Goal: Task Accomplishment & Management: Manage account settings

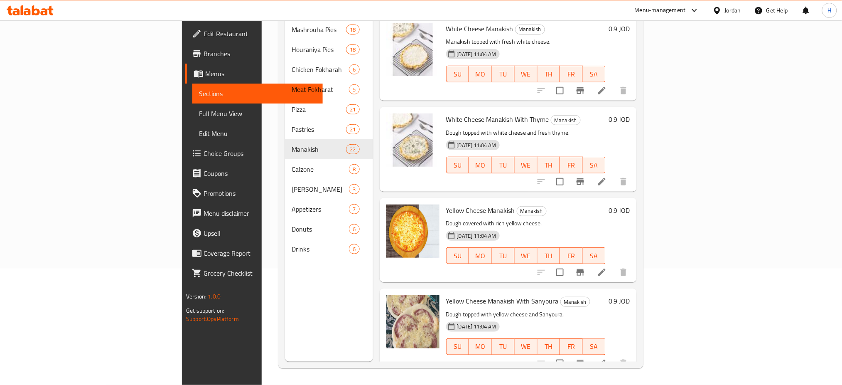
scroll to position [1632, 0]
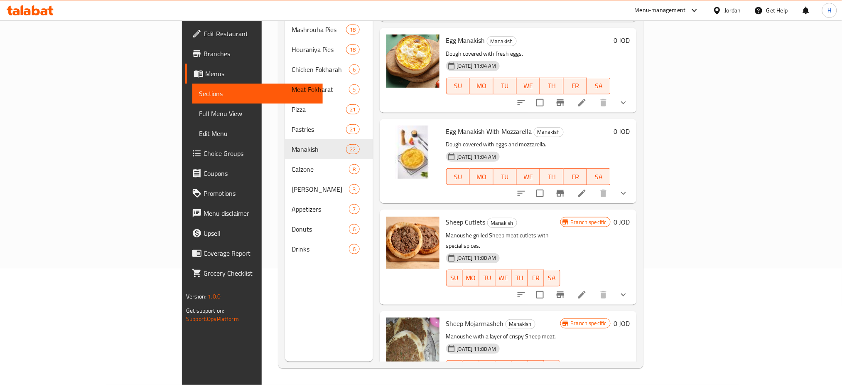
click at [21, 6] on icon at bounding box center [22, 10] width 2 height 10
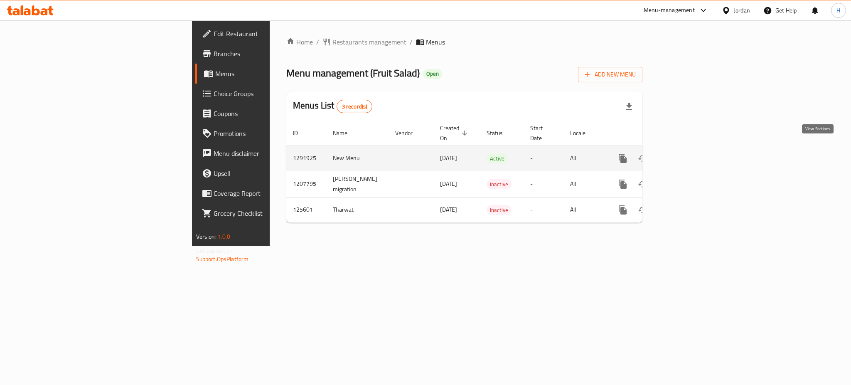
click at [693, 148] on link "enhanced table" at bounding box center [683, 158] width 20 height 20
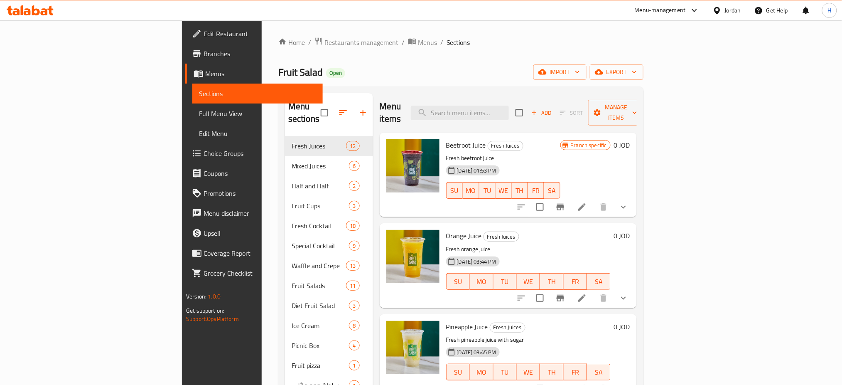
click at [380, 111] on h2 "Menu items" at bounding box center [391, 112] width 22 height 25
click at [440, 58] on div "Home / Restaurants management / Menus / Sections Fruit Salad Open import export…" at bounding box center [460, 260] width 365 height 447
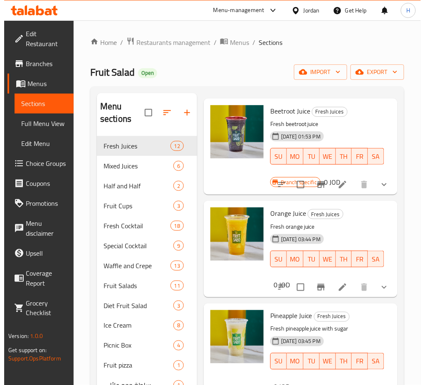
scroll to position [55, 0]
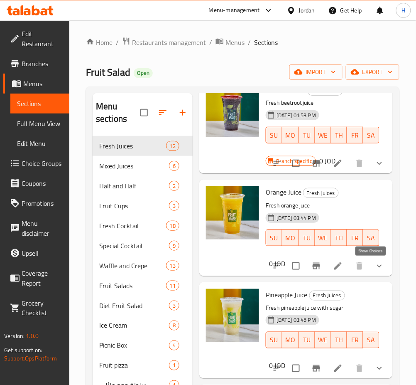
click at [370, 265] on button "show more" at bounding box center [380, 266] width 20 height 20
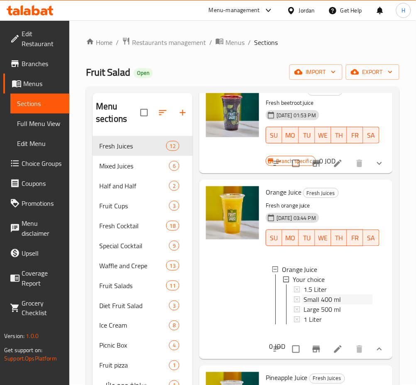
click at [307, 294] on span "Small 400 ml" at bounding box center [322, 299] width 37 height 10
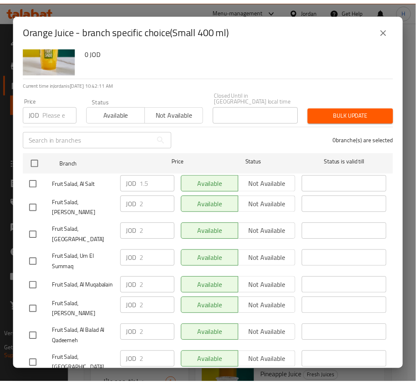
scroll to position [61, 0]
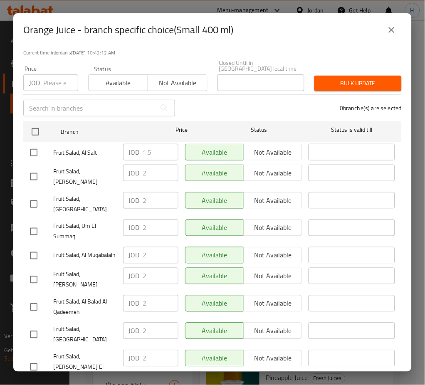
click at [387, 23] on button "close" at bounding box center [391, 30] width 20 height 20
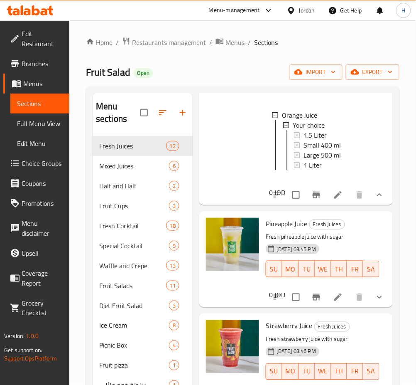
scroll to position [332, 0]
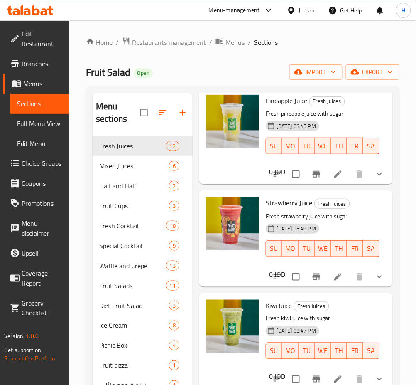
click at [375, 282] on icon "show more" at bounding box center [380, 277] width 10 height 10
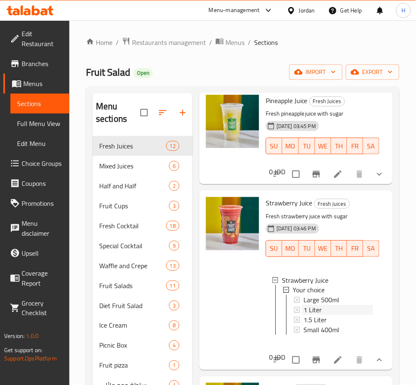
click at [319, 315] on span "1 Liter" at bounding box center [313, 310] width 18 height 10
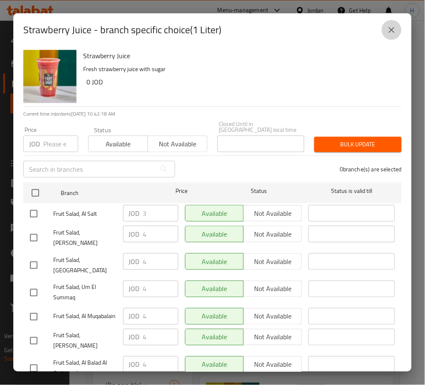
click at [388, 30] on icon "close" at bounding box center [391, 30] width 10 height 10
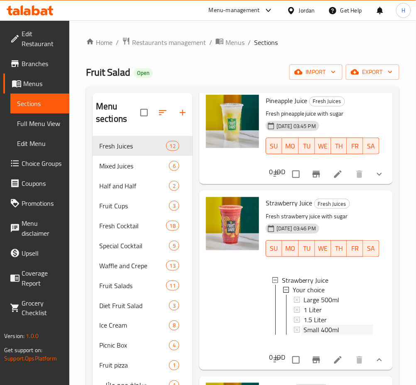
click at [322, 335] on span "Small 400ml" at bounding box center [322, 330] width 36 height 10
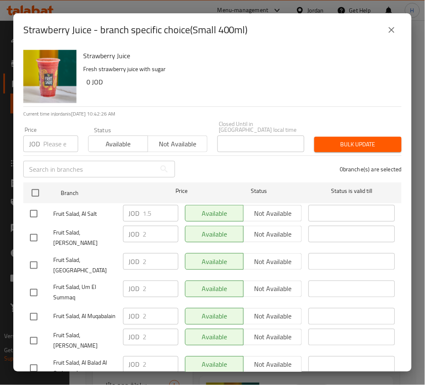
click at [389, 30] on icon "close" at bounding box center [391, 30] width 10 height 10
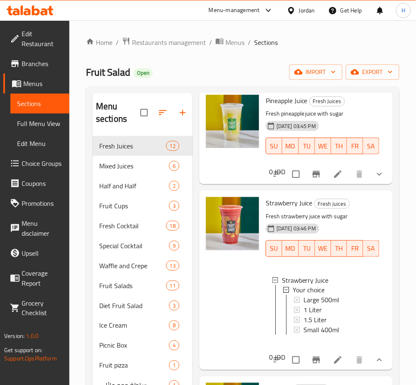
click at [32, 12] on icon at bounding box center [36, 10] width 8 height 10
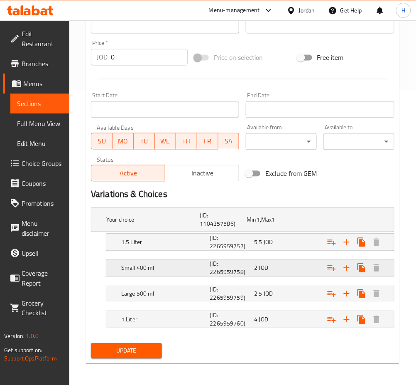
scroll to position [296, 0]
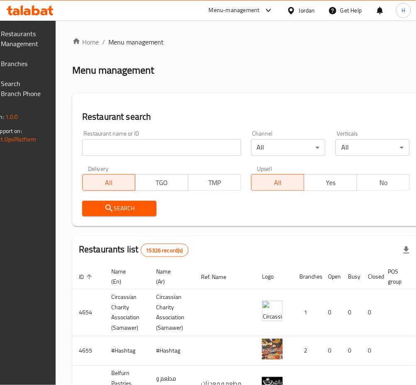
click at [230, 143] on input "search" at bounding box center [161, 147] width 159 height 17
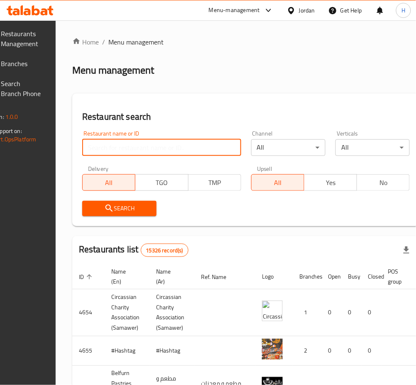
paste input "644507"
type input "644507"
click button "Search" at bounding box center [119, 208] width 74 height 15
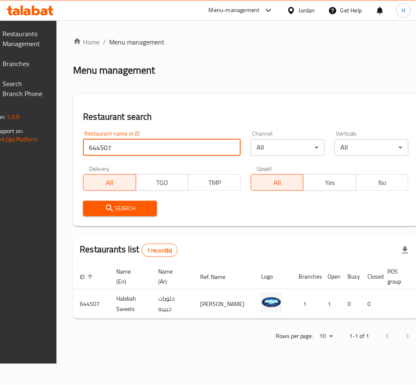
scroll to position [15, 0]
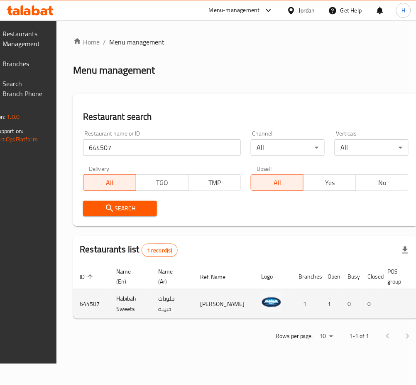
click at [361, 319] on td "0" at bounding box center [371, 303] width 20 height 29
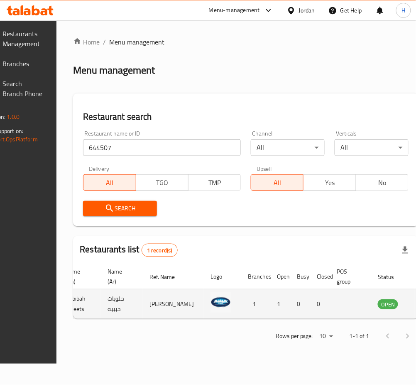
scroll to position [0, 88]
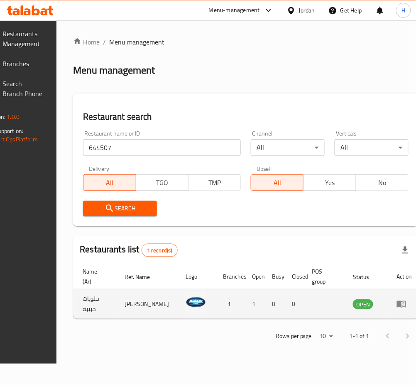
click at [402, 302] on icon "enhanced table" at bounding box center [403, 303] width 3 height 3
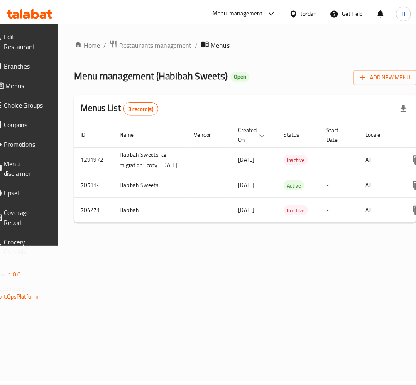
scroll to position [0, 119]
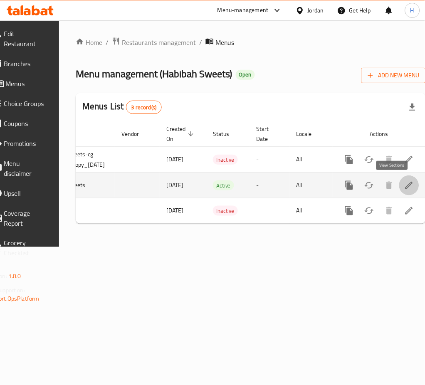
click at [404, 185] on icon "enhanced table" at bounding box center [409, 185] width 10 height 10
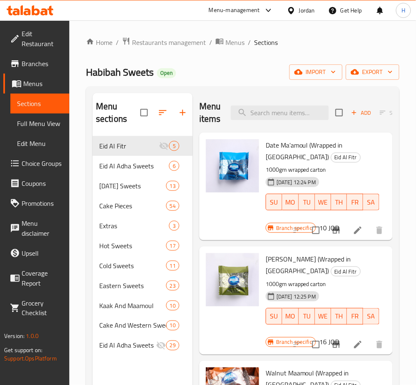
click at [35, 65] on span "Branches" at bounding box center [42, 64] width 41 height 10
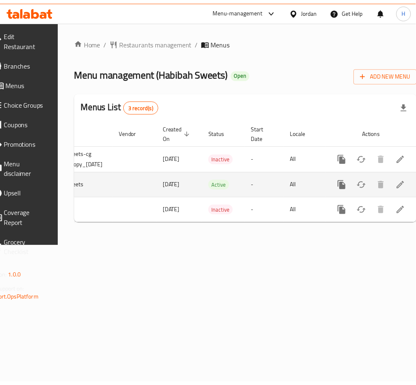
scroll to position [0, 119]
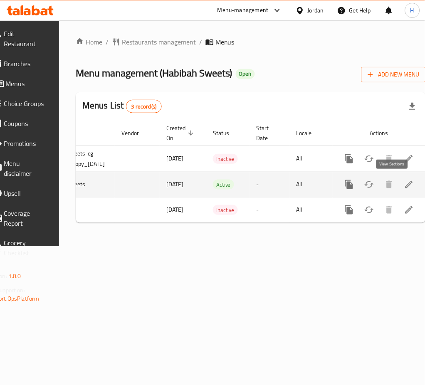
click at [404, 184] on icon "enhanced table" at bounding box center [409, 184] width 10 height 10
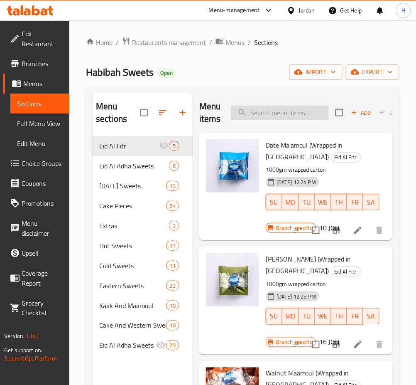
click at [316, 121] on div "Menu items Add Sort Manage items" at bounding box center [296, 112] width 194 height 39
click at [309, 113] on input "search" at bounding box center [280, 113] width 98 height 15
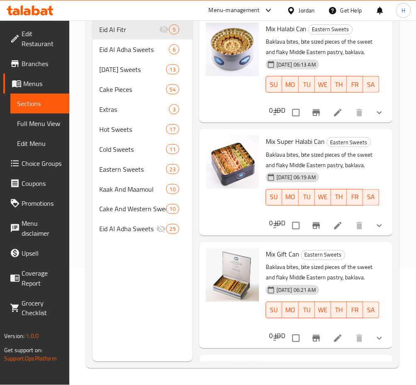
scroll to position [107, 0]
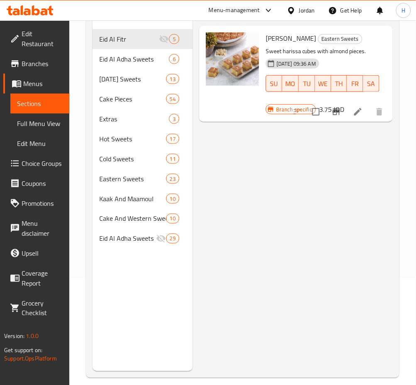
type input "لوز سوب"
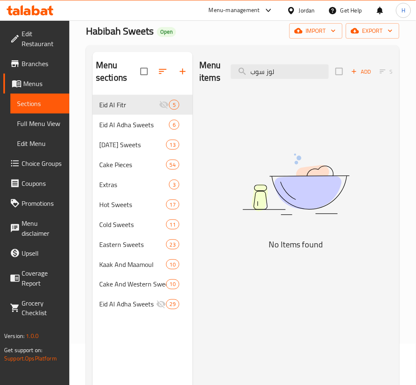
scroll to position [0, 0]
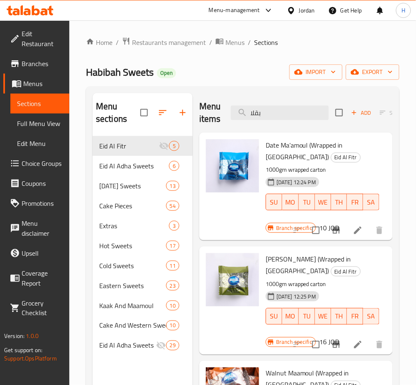
type input "بقلاو"
type input "بقلا"
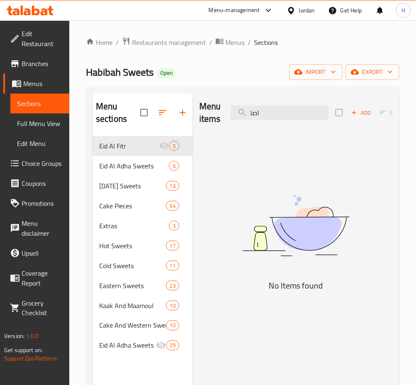
type input "اصاب"
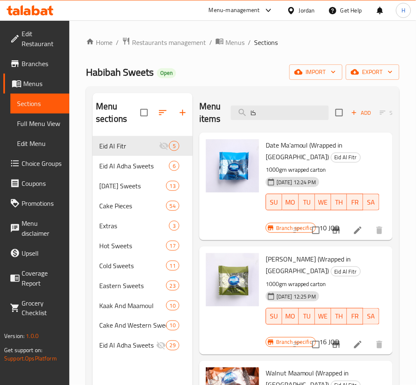
type input "كاج"
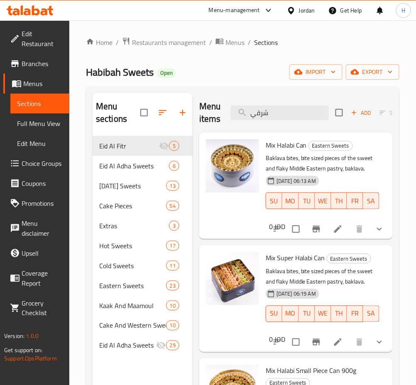
type input "شرقية"
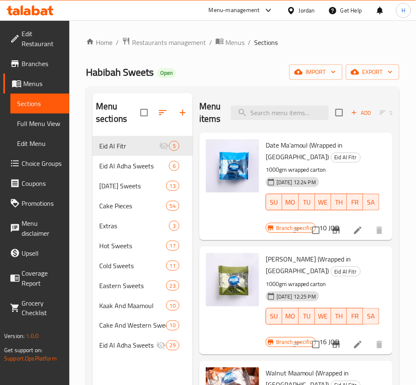
click at [37, 6] on icon at bounding box center [30, 10] width 47 height 10
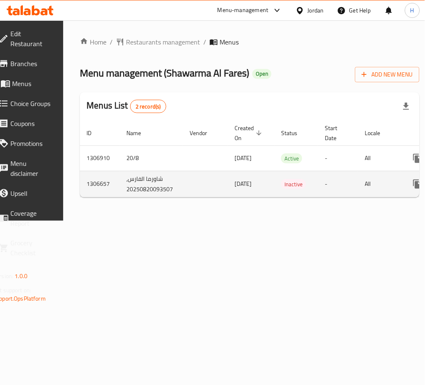
drag, startPoint x: 145, startPoint y: 290, endPoint x: 143, endPoint y: 182, distance: 108.1
click at [145, 221] on div "Home / Restaurants management / Menus Menu management ( Shawarma Al Fares ) Ope…" at bounding box center [249, 120] width 373 height 200
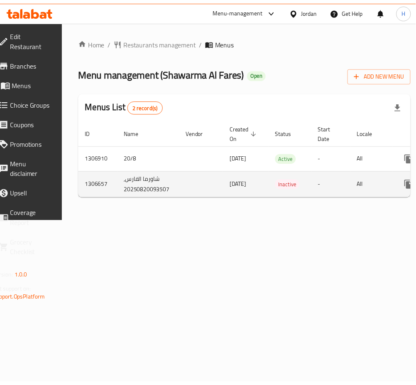
scroll to position [0, 92]
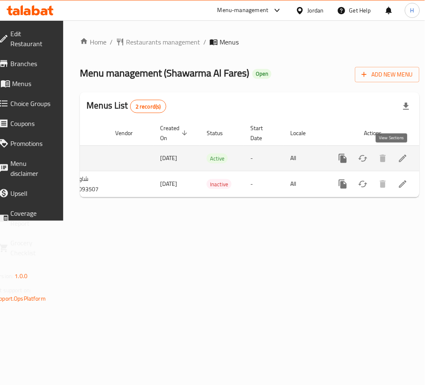
click at [398, 156] on icon "enhanced table" at bounding box center [403, 158] width 10 height 10
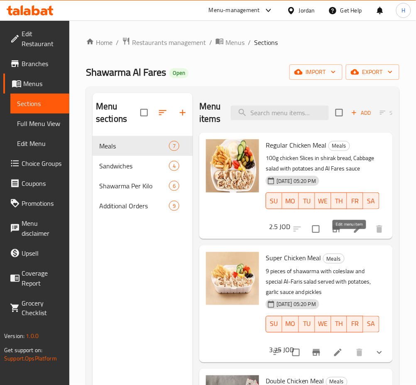
drag, startPoint x: 347, startPoint y: 241, endPoint x: 347, endPoint y: 250, distance: 8.7
click at [355, 106] on div "Add Sort Manage items" at bounding box center [400, 113] width 128 height 26
click at [355, 113] on icon "button" at bounding box center [354, 113] width 5 height 5
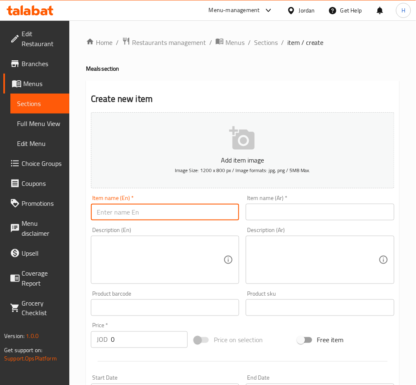
click at [180, 214] on input "text" at bounding box center [165, 212] width 148 height 17
type input "Triple Chicken Shawarma Meal"
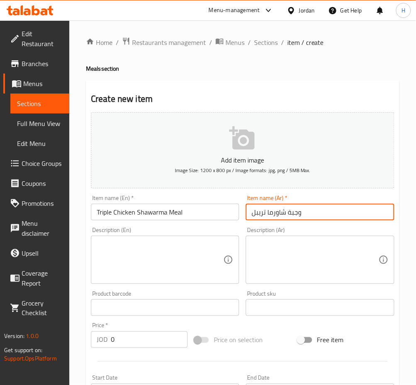
type input "وجبة شاورما تريبل"
click at [196, 234] on div "Description (En) Description (En)" at bounding box center [165, 255] width 148 height 57
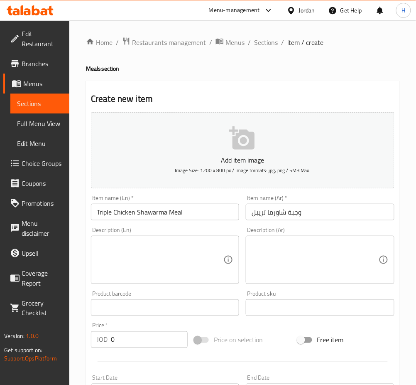
click at [196, 234] on div "Description (En) Description (En)" at bounding box center [165, 255] width 148 height 57
click at [185, 249] on textarea at bounding box center [160, 259] width 127 height 39
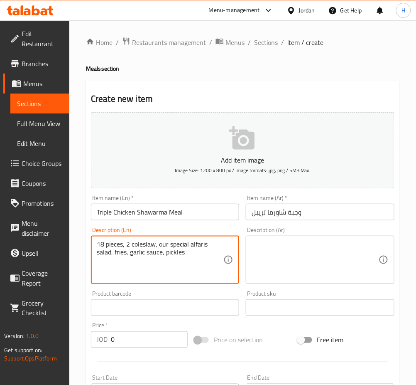
type textarea "18 pieces, 2 coleslaw, our special alfaris salad, fries, garlic sauce, pickles"
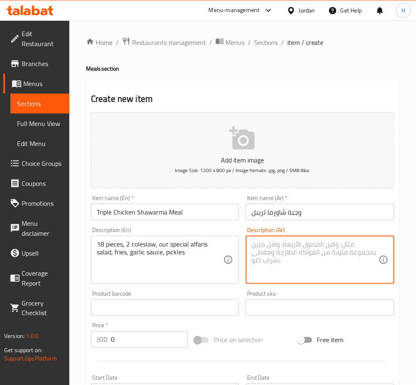
click at [277, 256] on textarea at bounding box center [315, 259] width 127 height 39
paste textarea "18 قطعة، 2 كول سلو، سلطة الفارس الخاصة بنا، بطاطس مقلية، صوص ثوم، مخلل"
type textarea "18 قطعة، 2 كول سلو، سلطة الفارس الخاصة بنا، بطاطس مقلية، صوص ثوم، مخلل"
click at [131, 338] on input "0" at bounding box center [149, 339] width 77 height 17
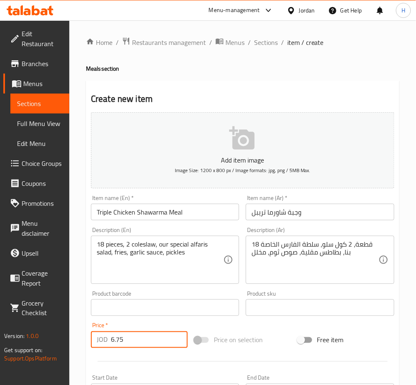
type input "6.75"
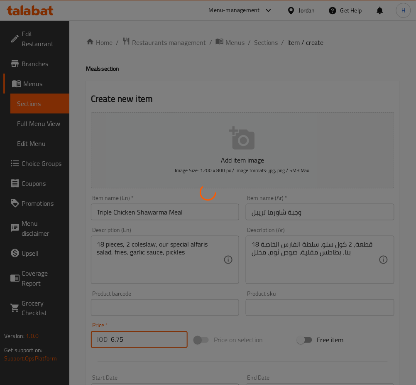
type input "0"
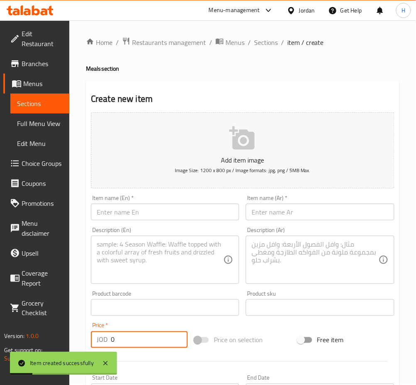
click at [168, 217] on input "text" at bounding box center [165, 212] width 148 height 17
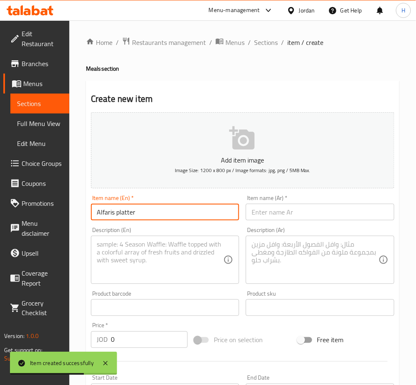
type input "Alfaris platter"
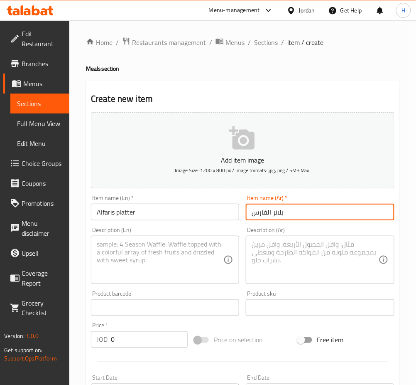
type input "بلاتر الفارس"
click at [171, 258] on textarea at bounding box center [160, 259] width 127 height 39
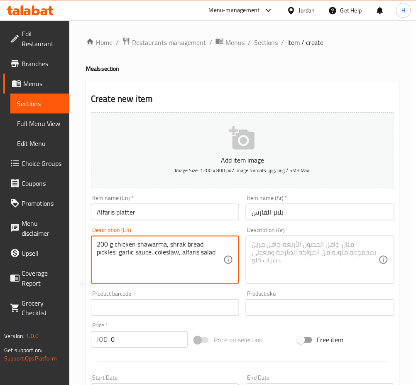
type textarea "200 g chicken shawarma, shrak bread, pickles, garlic sauce, coleslaw, alfaris s…"
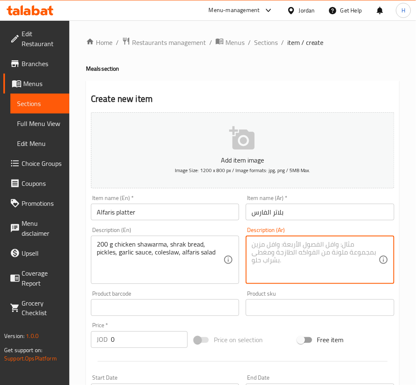
click at [297, 265] on textarea at bounding box center [315, 259] width 127 height 39
paste textarea "200 جرام شاورما دجاج، خبز شراك، مخلل، صوص ثوم، كول سلو، سلطة الفارس"
type textarea "200 جرام شاورما دجاج، خبز شراك، مخلل، صوص ثوم، كول سلو، سلطة الفارس"
click at [150, 337] on input "0" at bounding box center [149, 339] width 77 height 17
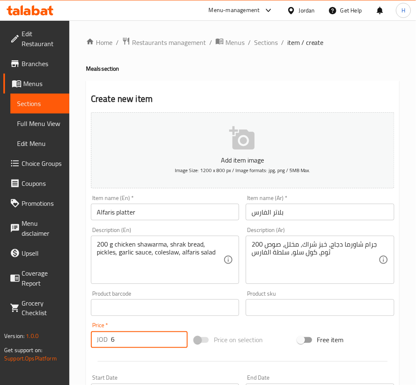
type input "6"
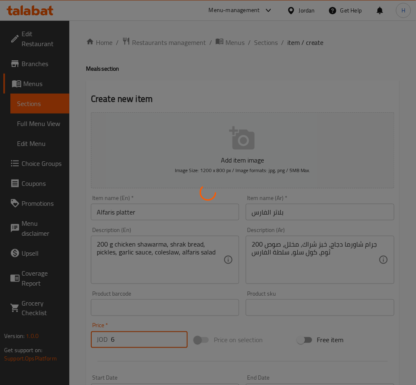
type input "0"
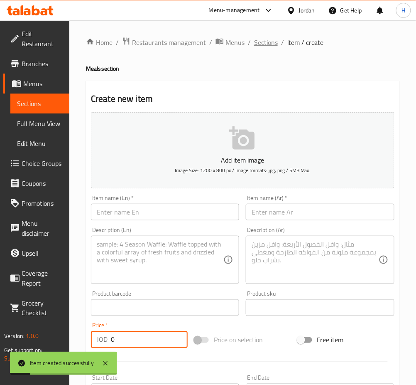
click at [263, 45] on span "Sections" at bounding box center [266, 42] width 24 height 10
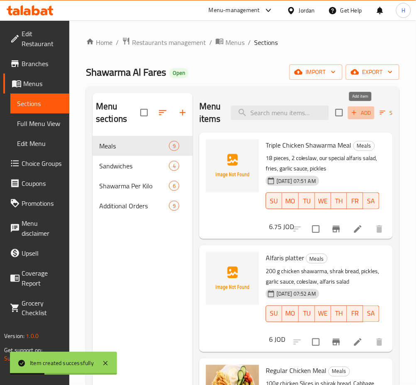
click at [363, 116] on span "Add" at bounding box center [361, 113] width 22 height 10
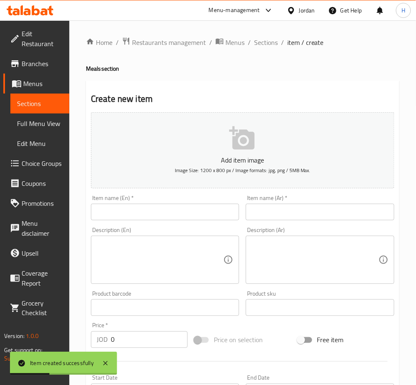
click at [154, 215] on input "text" at bounding box center [165, 212] width 148 height 17
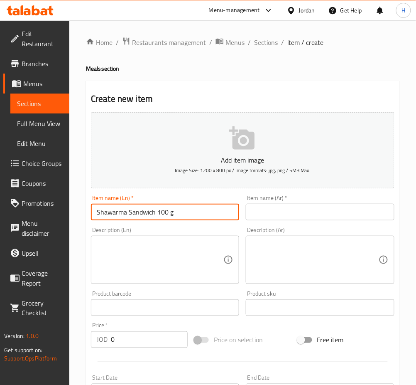
type input "Shawarma Sandwich 100 g"
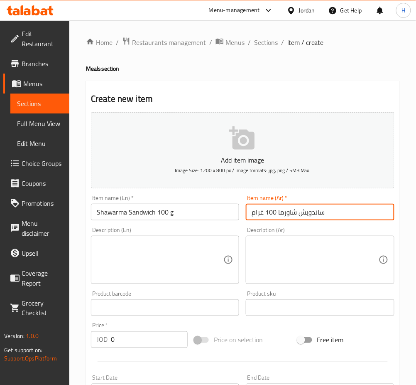
type input "ساندويش شاورما 100 غرام"
click at [135, 338] on input "0" at bounding box center [149, 339] width 77 height 17
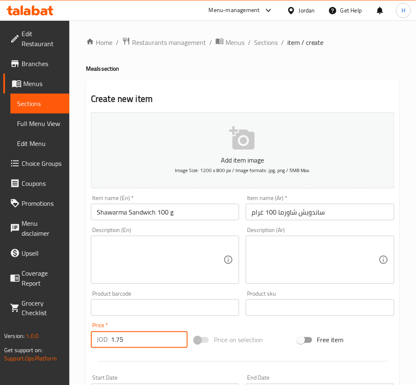
type input "1.75"
click at [195, 262] on textarea at bounding box center [160, 259] width 127 height 39
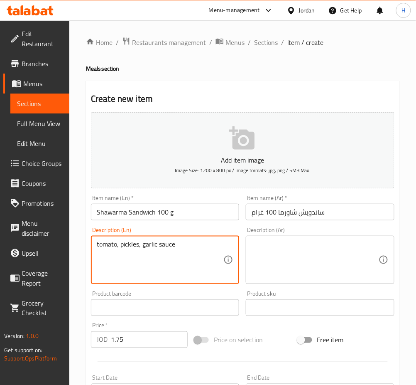
type textarea "tomato, pickles, garlic sauce"
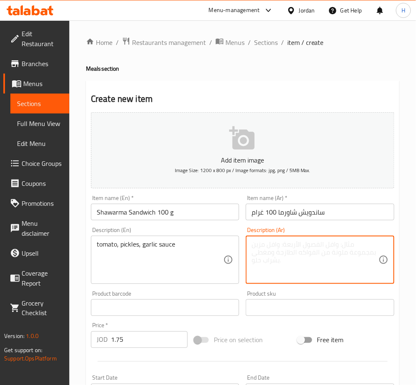
drag, startPoint x: 320, startPoint y: 264, endPoint x: 414, endPoint y: 293, distance: 98.3
click at [320, 264] on textarea at bounding box center [315, 259] width 127 height 39
paste textarea "طماطم، مخلل، صلصة الثوم"
type textarea "طماطم، مخلل، صلصة الثوم"
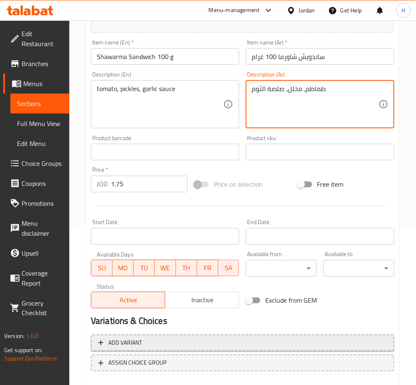
scroll to position [166, 0]
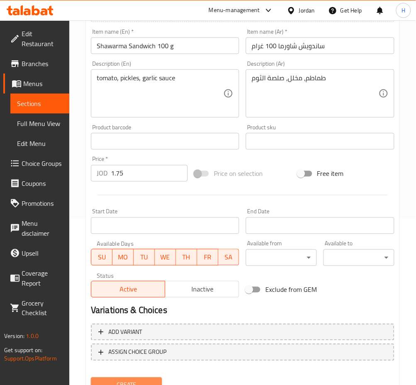
click at [116, 381] on span "Create" at bounding box center [127, 385] width 58 height 10
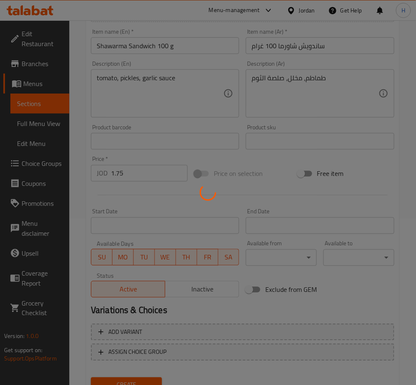
type input "0"
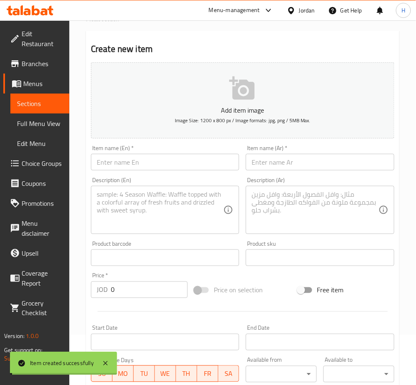
scroll to position [0, 0]
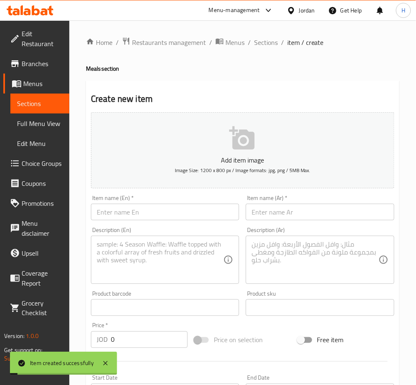
click at [178, 219] on input "text" at bounding box center [165, 212] width 148 height 17
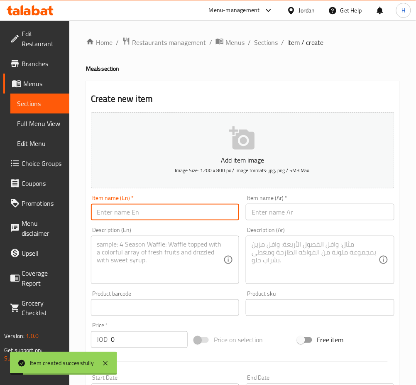
click at [177, 213] on input "text" at bounding box center [165, 212] width 148 height 17
type input "Sandwich Shawarma 150 gram"
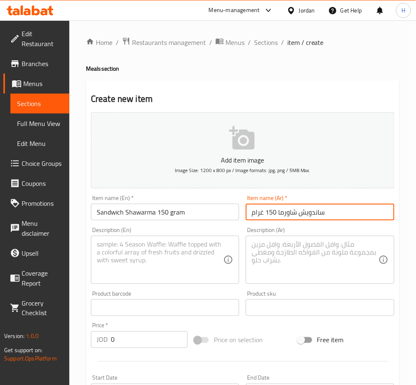
type input "ساندويش شاورما 150 غرام"
click at [187, 251] on textarea at bounding box center [160, 259] width 127 height 39
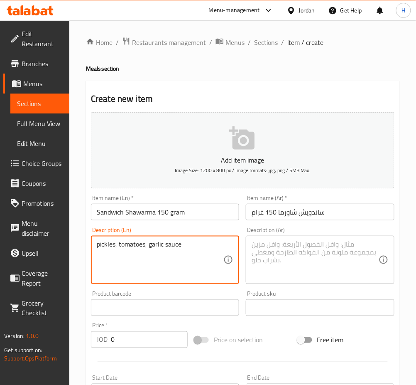
type textarea "pickles, tomatoes, garlic sauce"
click at [338, 265] on textarea at bounding box center [315, 259] width 127 height 39
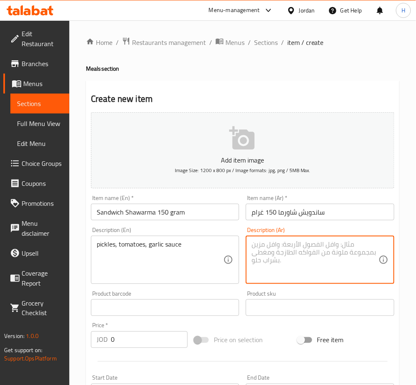
paste textarea "مخلل، طماطم، صلصة الثوم"
type textarea "مخلل، طماطم، صلصة الثوم"
click at [127, 337] on input "0" at bounding box center [149, 339] width 77 height 17
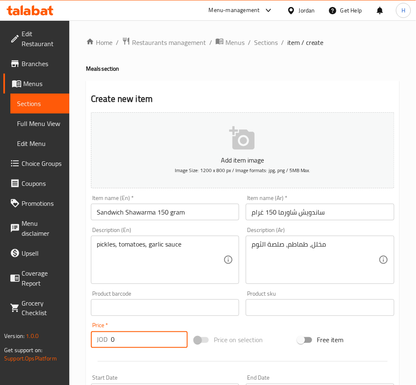
click at [116, 331] on input "0" at bounding box center [149, 339] width 77 height 17
click at [260, 42] on span "Sections" at bounding box center [266, 42] width 24 height 10
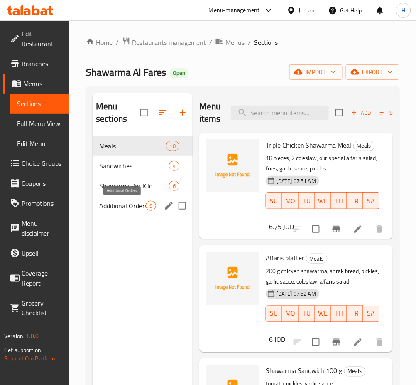
click at [127, 201] on span "Additional Orders" at bounding box center [122, 206] width 47 height 10
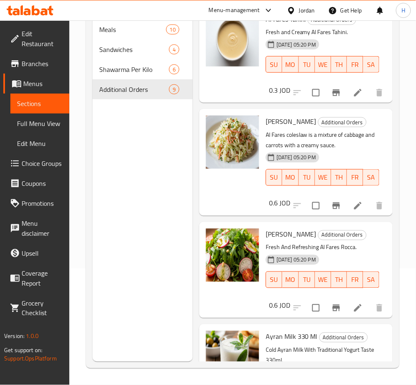
scroll to position [430, 0]
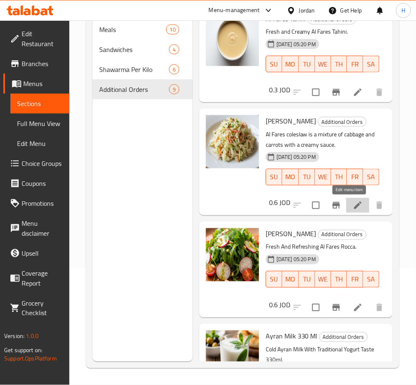
click at [354, 204] on icon at bounding box center [357, 205] width 7 height 7
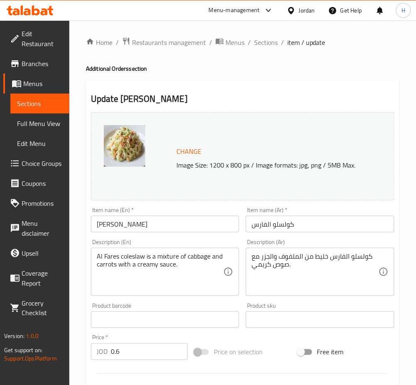
click at [145, 356] on input "0.6" at bounding box center [149, 351] width 77 height 17
type input "1"
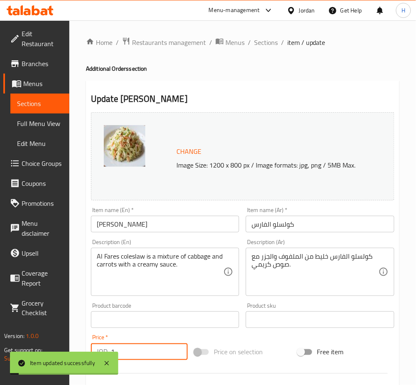
click at [268, 42] on span "Sections" at bounding box center [266, 42] width 24 height 10
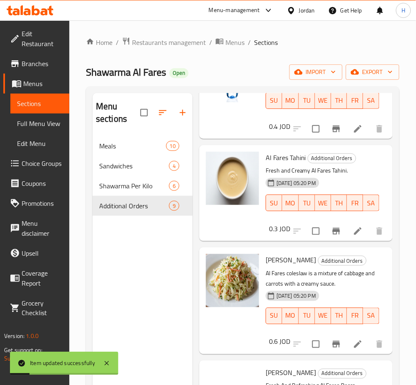
scroll to position [499, 0]
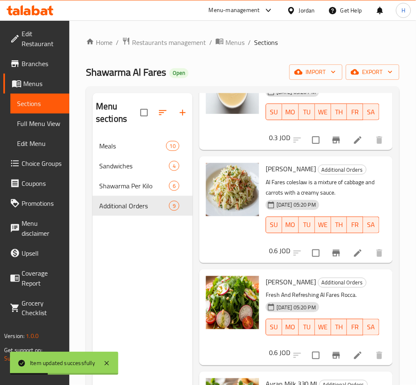
click at [353, 354] on icon at bounding box center [358, 355] width 10 height 10
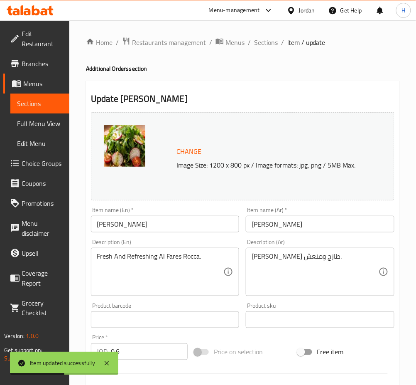
click at [141, 350] on input "0.6" at bounding box center [149, 351] width 77 height 17
type input "1"
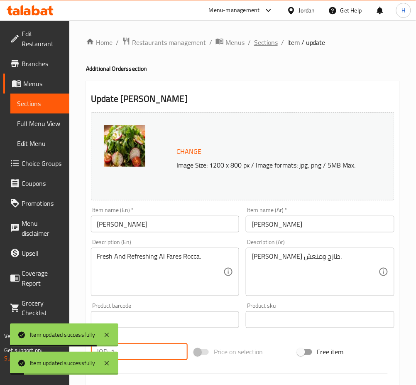
click at [265, 43] on span "Sections" at bounding box center [266, 42] width 24 height 10
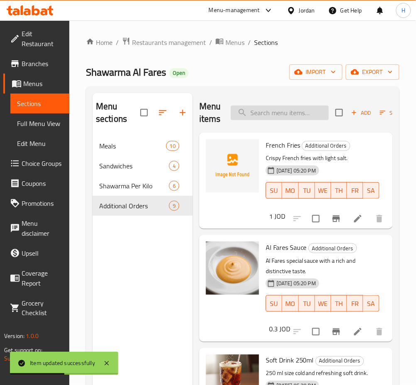
click at [291, 113] on input "search" at bounding box center [280, 113] width 98 height 15
click at [355, 115] on icon "button" at bounding box center [354, 112] width 7 height 7
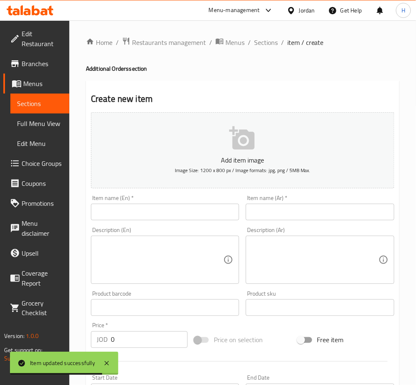
click at [181, 211] on input "text" at bounding box center [165, 212] width 148 height 17
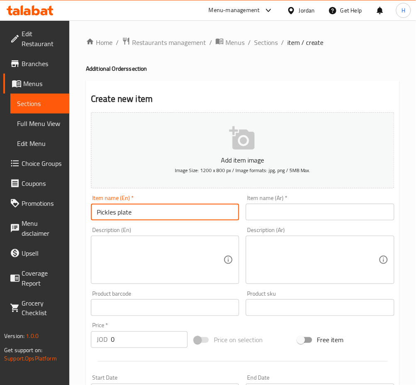
type input "Pickles plate"
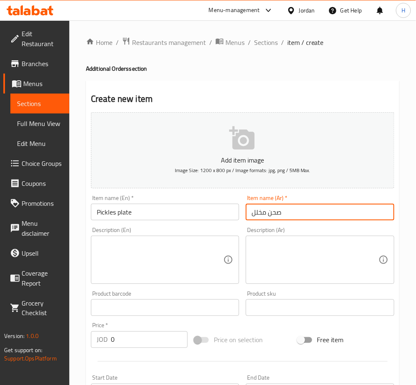
type input "صحن مخلل"
click at [170, 345] on input "0" at bounding box center [149, 339] width 77 height 17
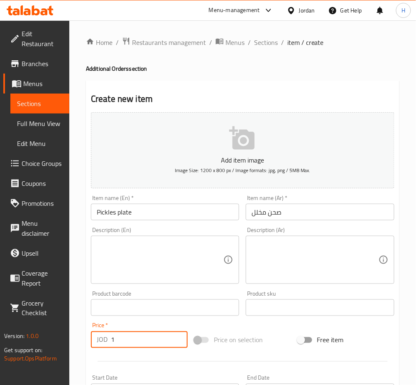
type input "1"
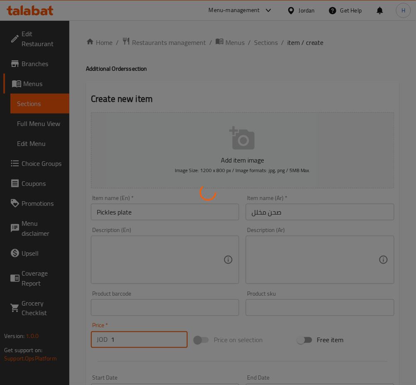
type input "0"
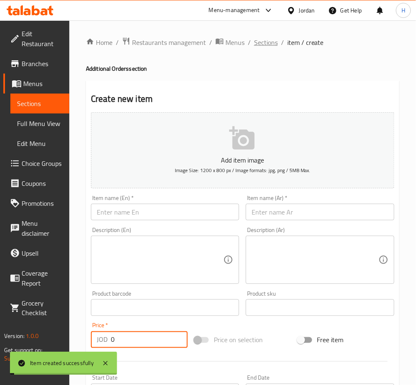
click at [268, 39] on span "Sections" at bounding box center [266, 42] width 24 height 10
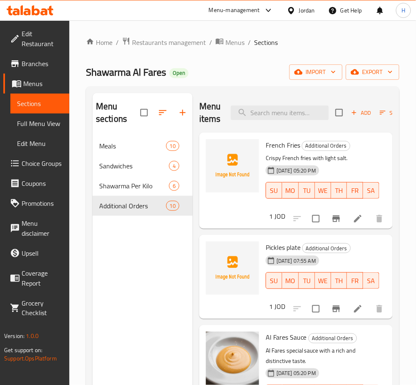
drag, startPoint x: 21, startPoint y: 5, endPoint x: 27, endPoint y: 6, distance: 6.3
click at [17, 5] on icon at bounding box center [30, 10] width 47 height 10
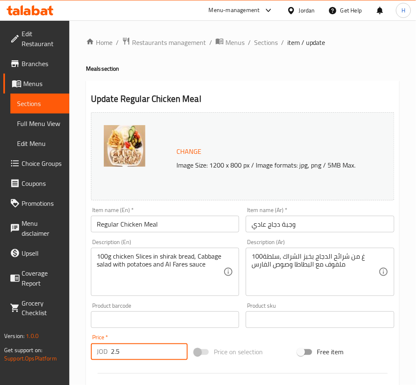
drag, startPoint x: 153, startPoint y: 355, endPoint x: 76, endPoint y: 363, distance: 76.9
click at [76, 363] on div "Home / Restaurants management / Menus / Sections / item / update Meals section …" at bounding box center [242, 309] width 347 height 579
type input "3.25"
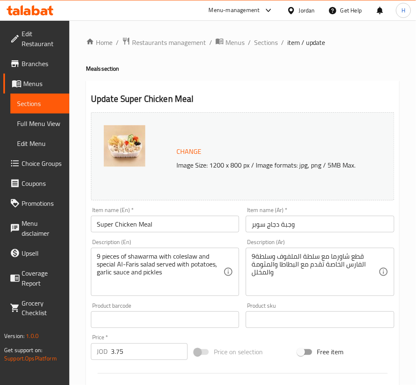
click at [150, 360] on input "3.75" at bounding box center [149, 351] width 77 height 17
type input "3.95"
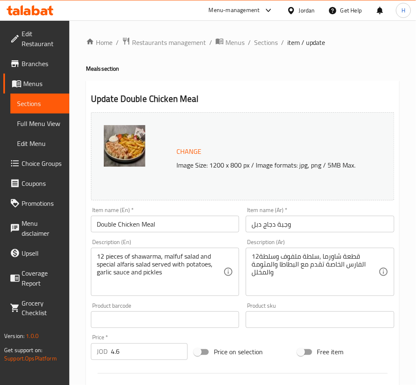
click at [140, 350] on input "4.6" at bounding box center [149, 351] width 77 height 17
type input "4.95"
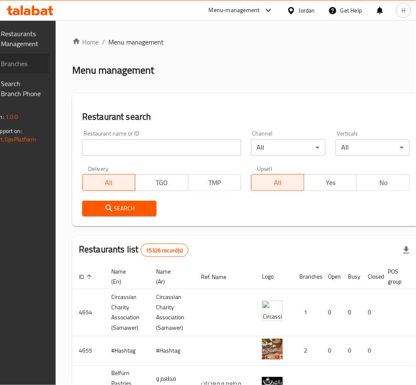
click at [42, 59] on span "Branches" at bounding box center [21, 64] width 41 height 10
